Goal: Information Seeking & Learning: Learn about a topic

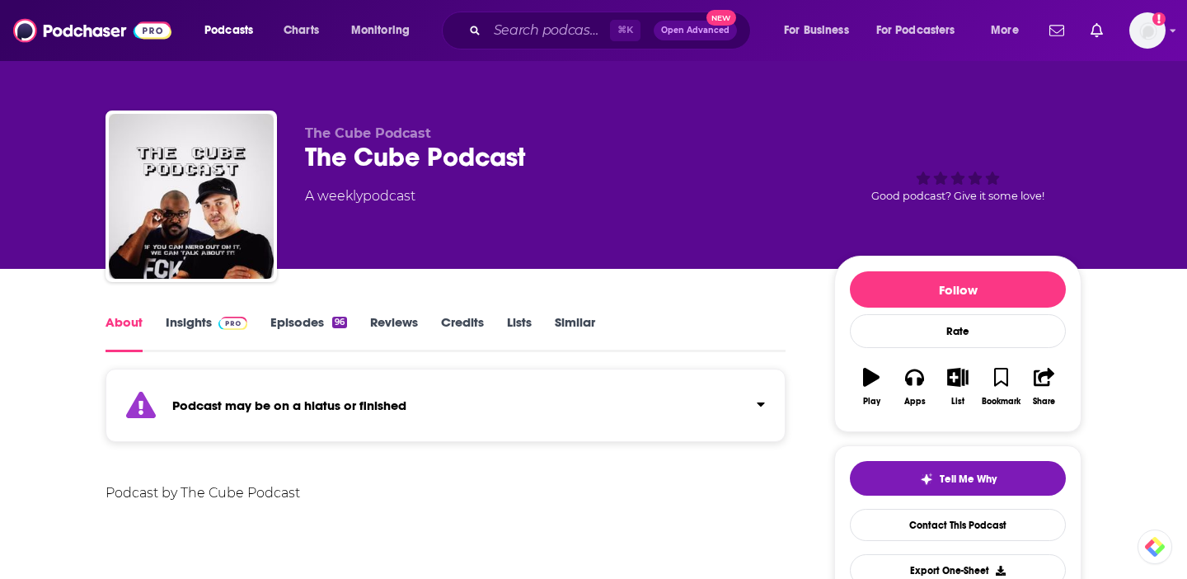
click at [197, 321] on link "Insights" at bounding box center [207, 333] width 82 height 38
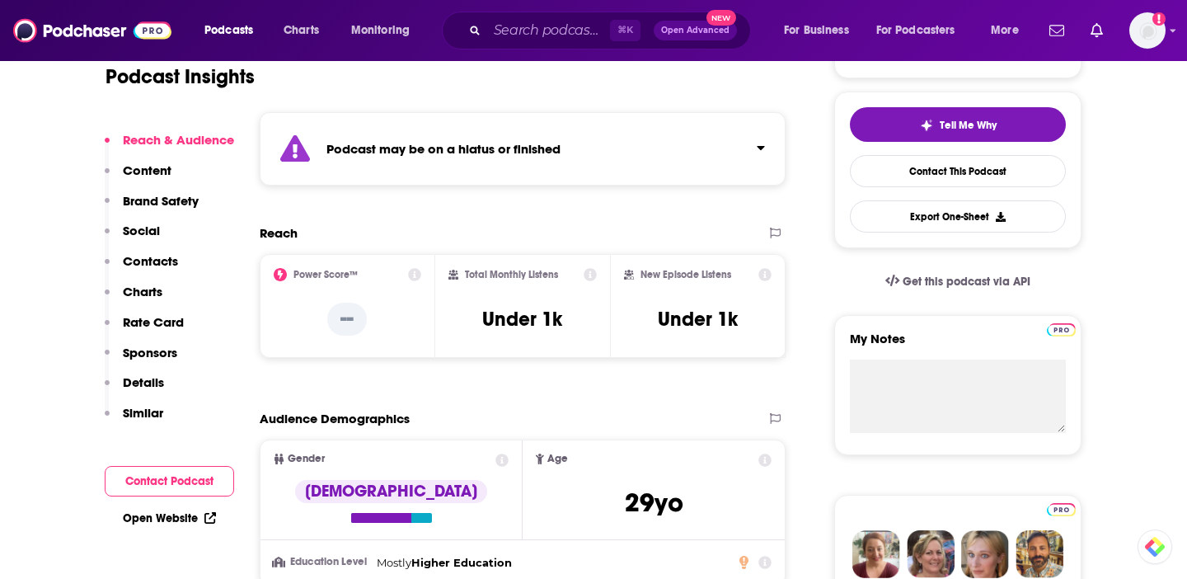
scroll to position [356, 0]
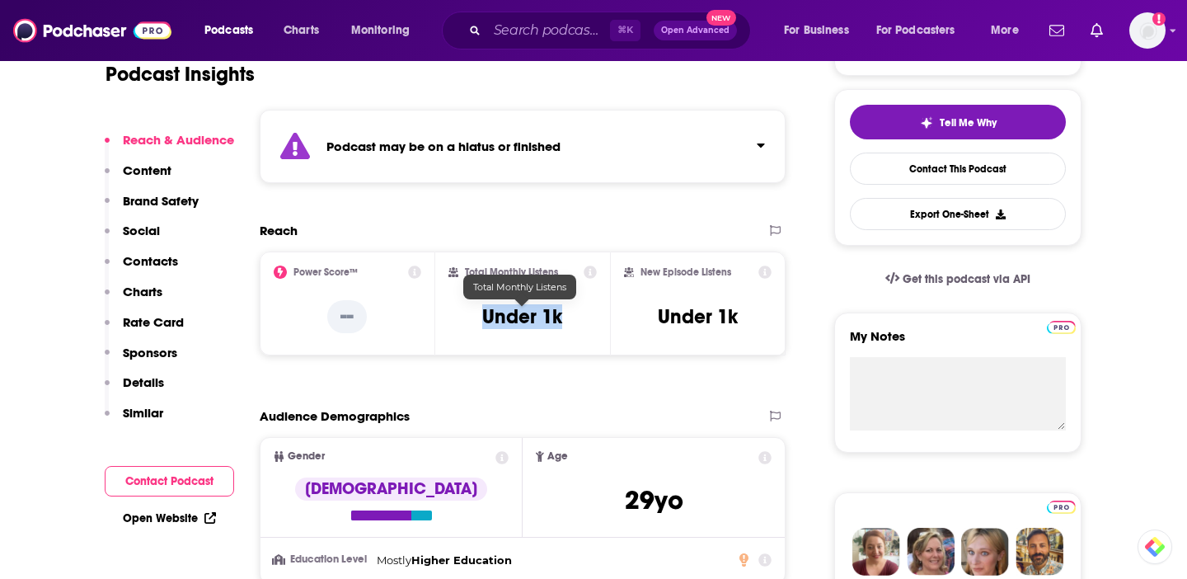
drag, startPoint x: 567, startPoint y: 315, endPoint x: 466, endPoint y: 314, distance: 101.4
click at [466, 314] on div "Total Monthly Listens Under 1k" at bounding box center [522, 303] width 149 height 76
copy h3 "Under 1k"
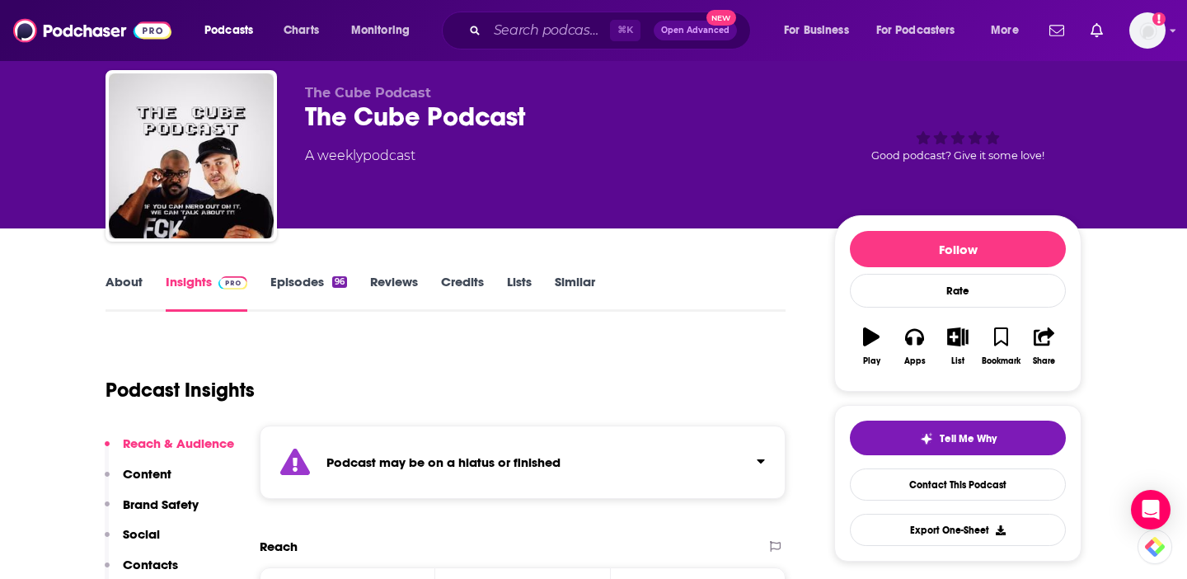
scroll to position [0, 0]
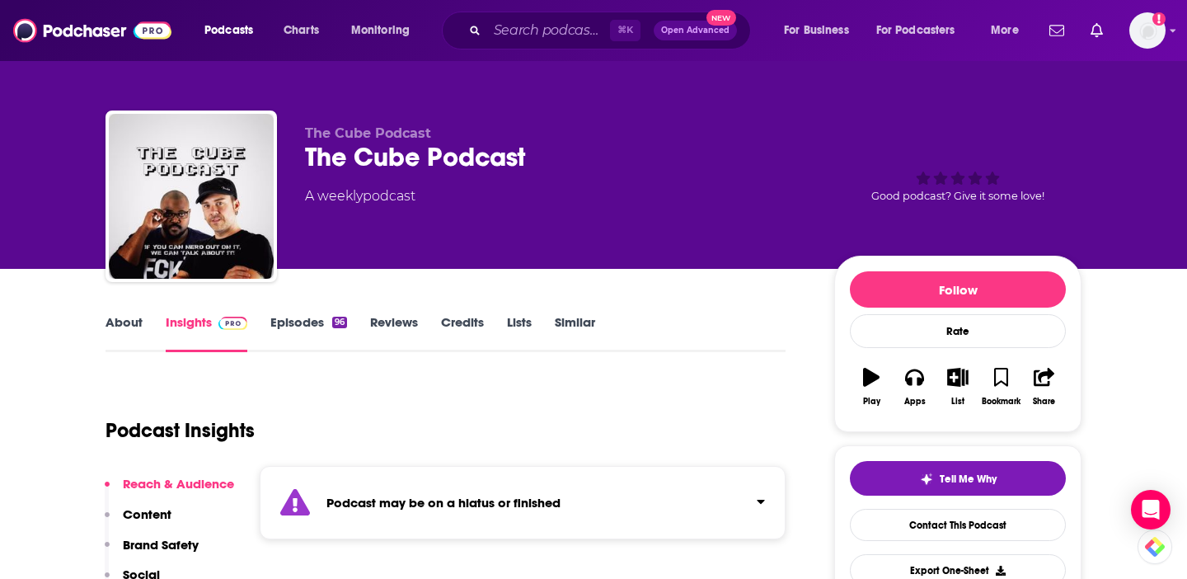
click at [312, 328] on link "Episodes 96" at bounding box center [308, 333] width 77 height 38
